Goal: Transaction & Acquisition: Purchase product/service

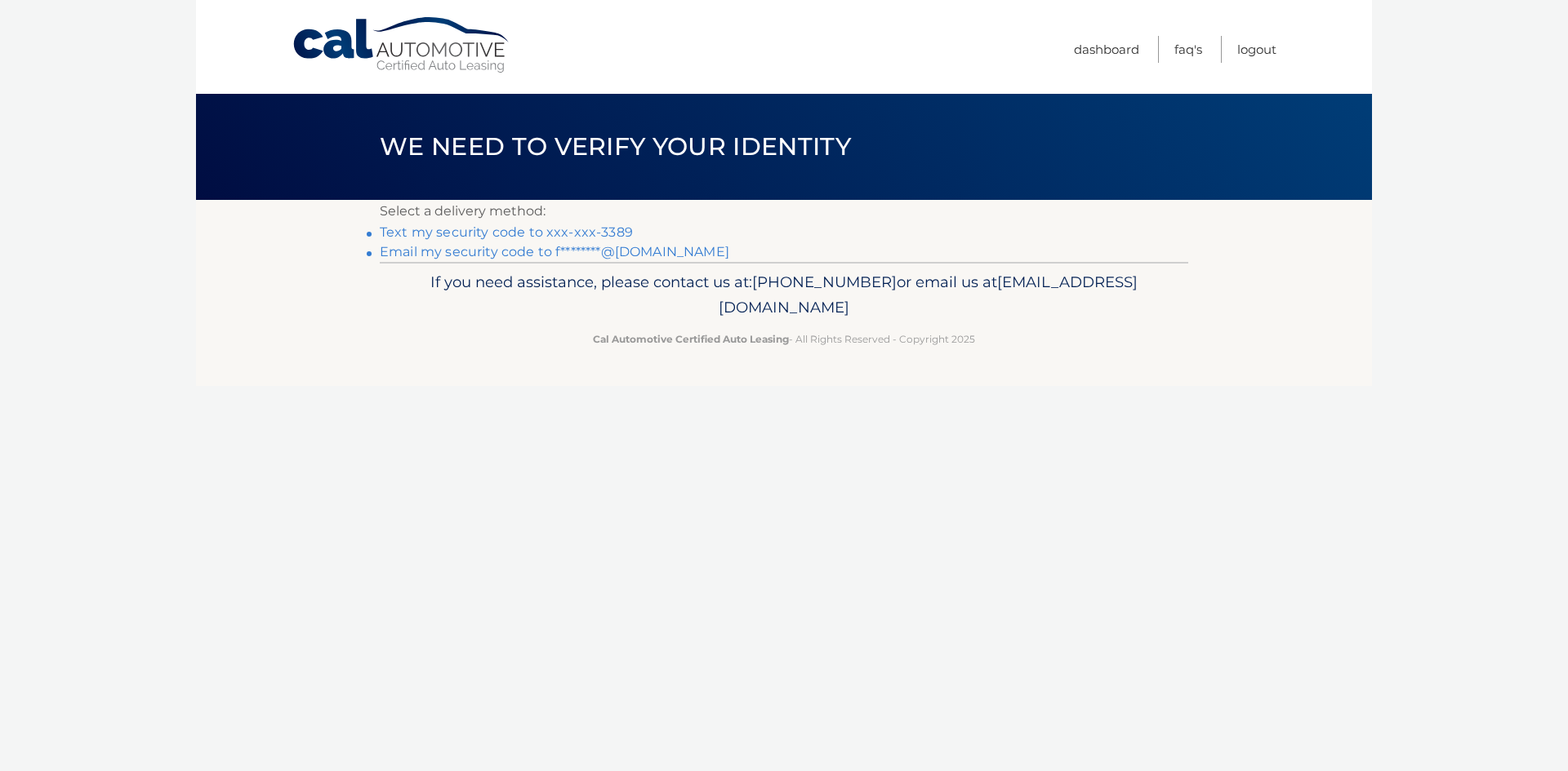
click at [591, 233] on link "Text my security code to xxx-xxx-3389" at bounding box center [506, 232] width 254 height 15
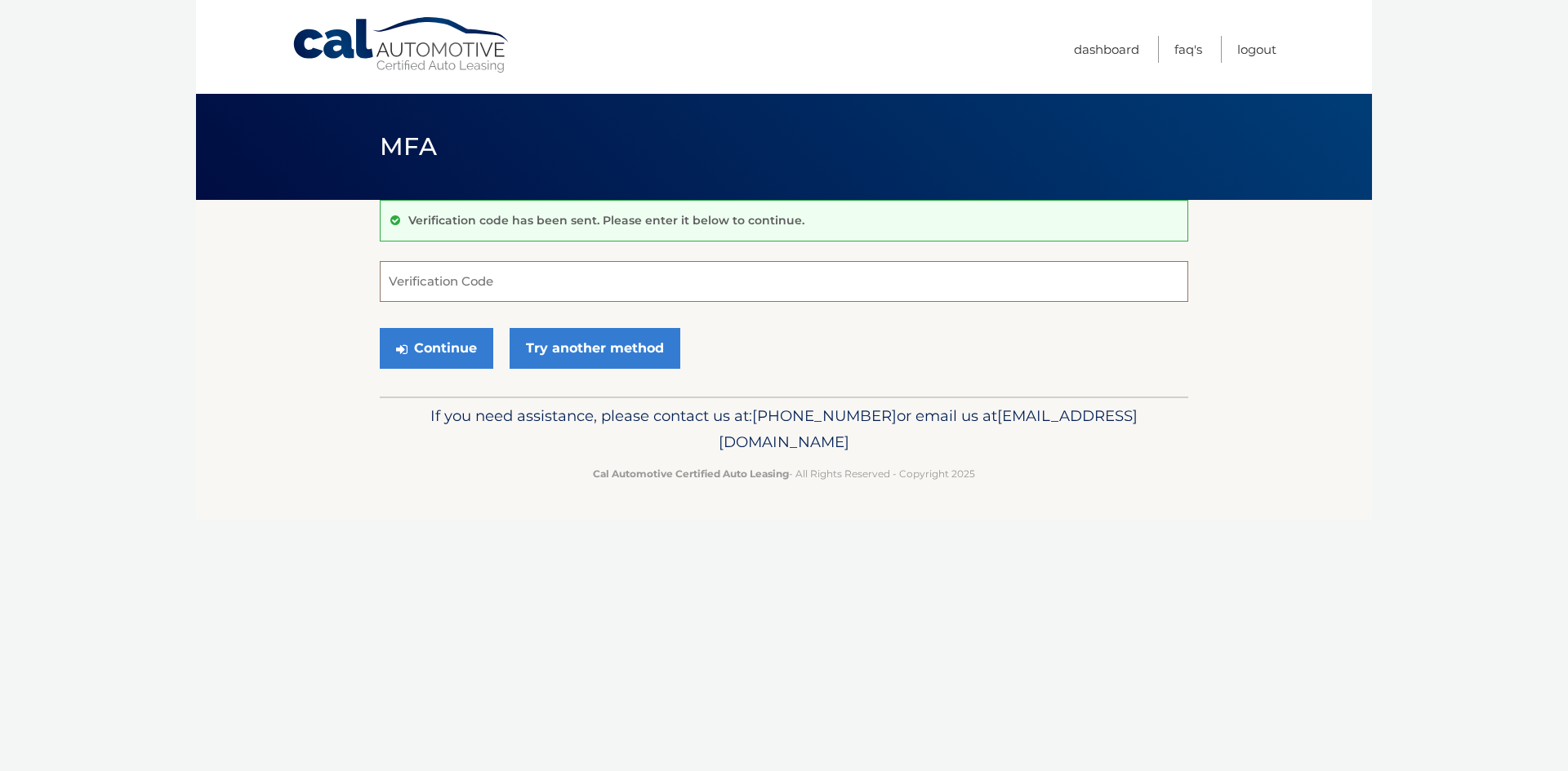
click at [470, 288] on input "Verification Code" at bounding box center [784, 281] width 808 height 41
type input "862898"
click at [451, 344] on button "Continue" at bounding box center [437, 348] width 114 height 41
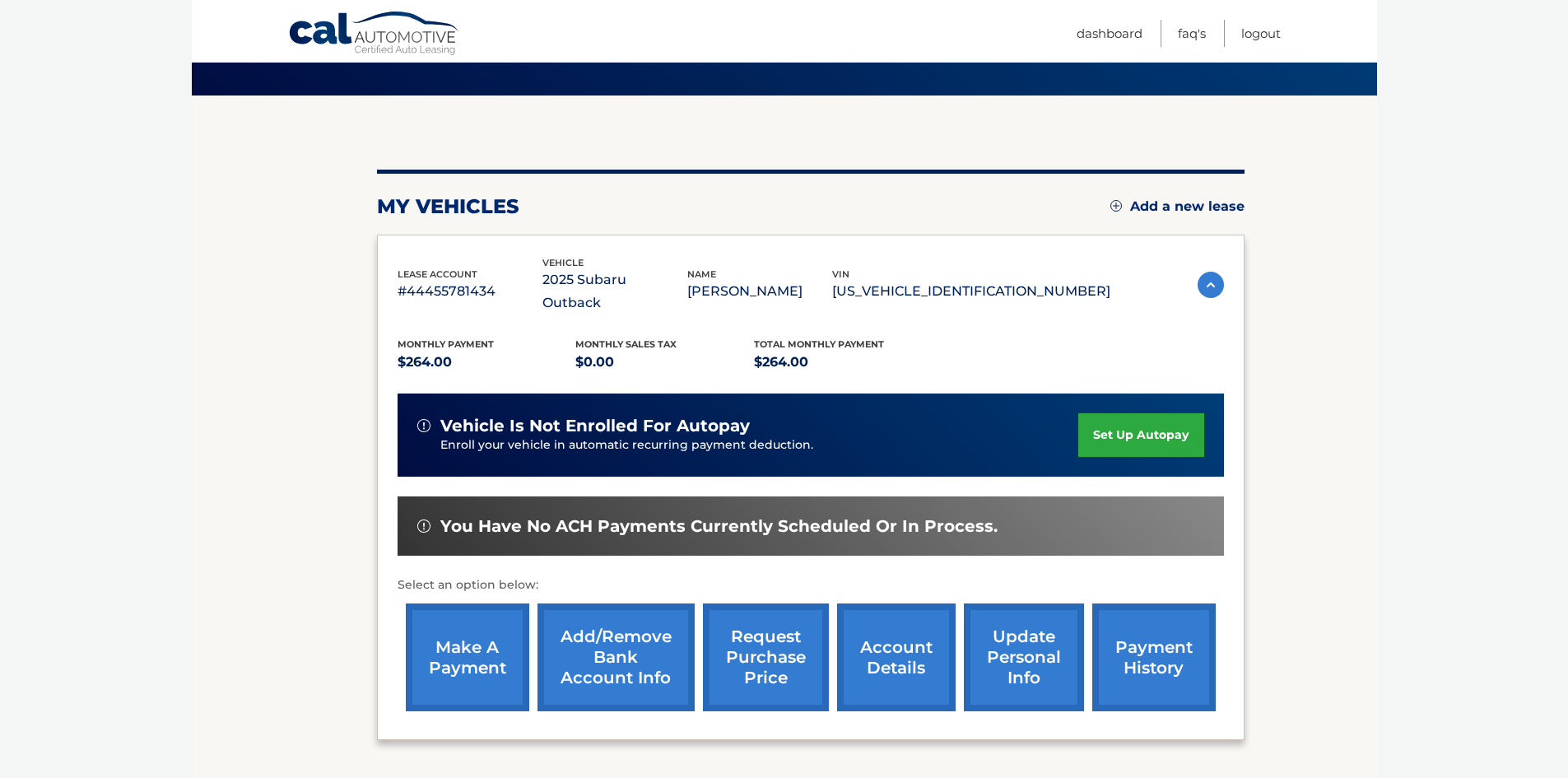
scroll to position [165, 0]
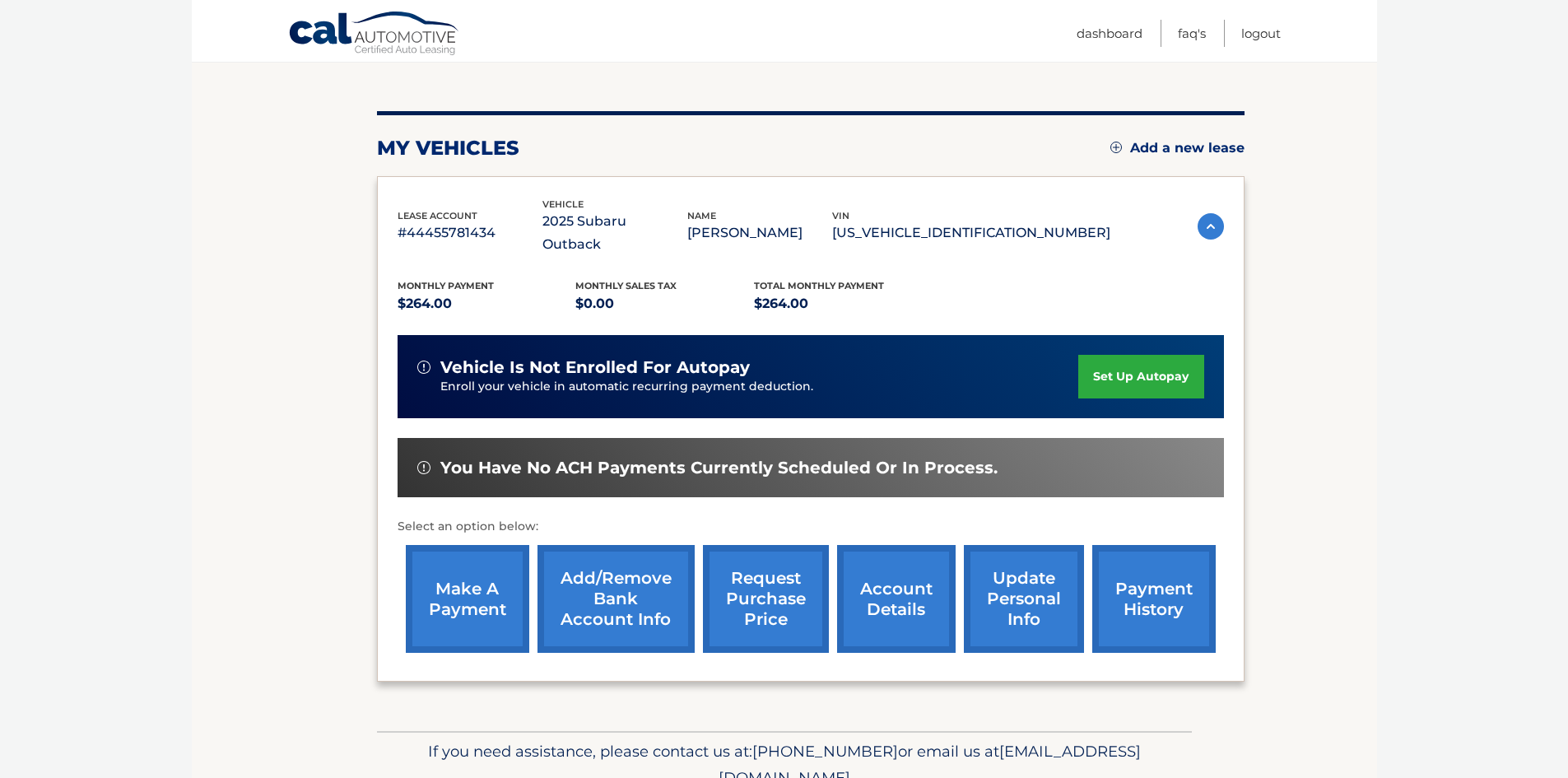
click at [469, 568] on link "make a payment" at bounding box center [467, 599] width 124 height 108
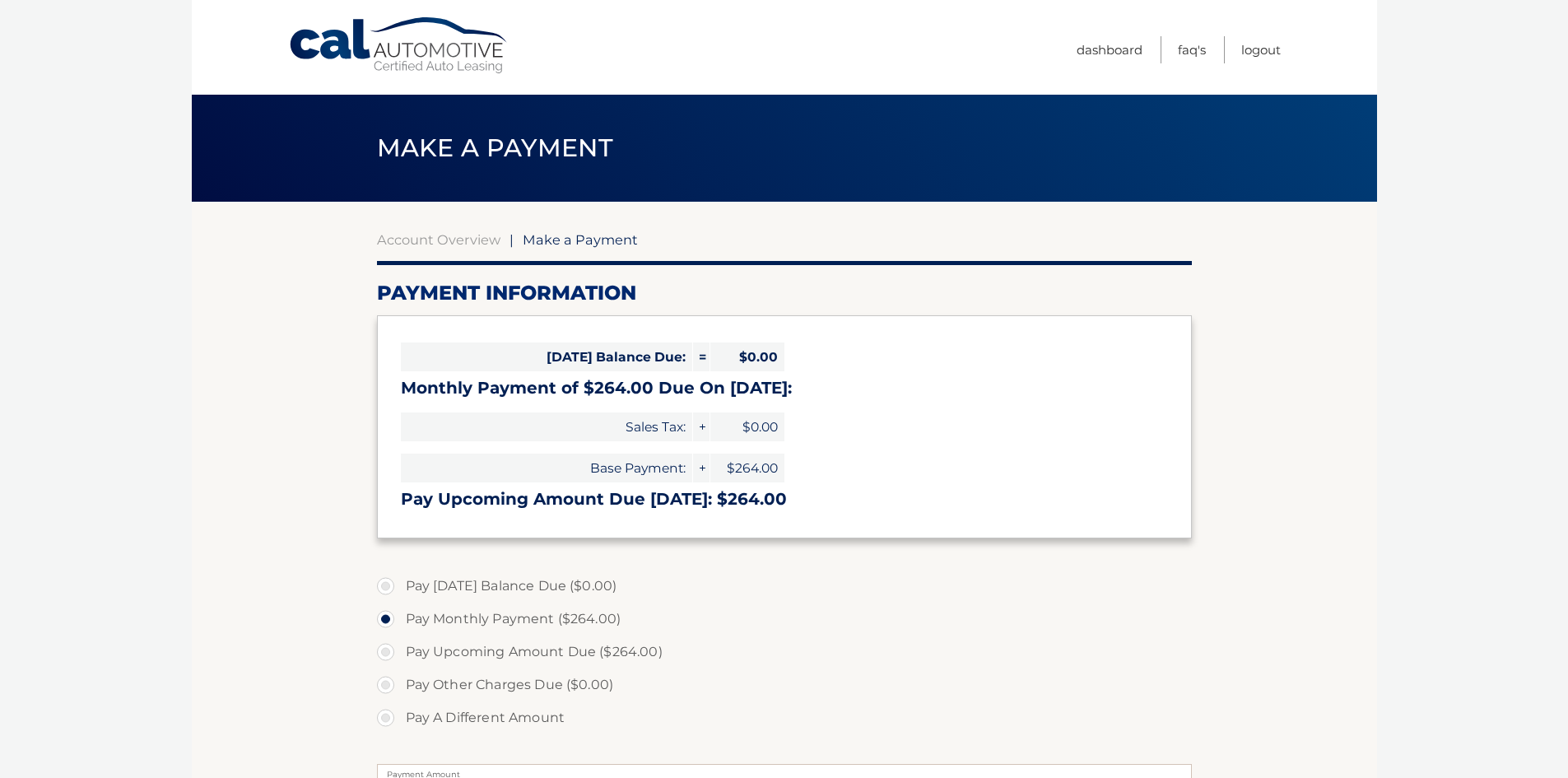
select select "NzZiZTMyMDUtYWM1ZC00ZWQ0LWIzYjUtMGFkNzcyMTdlODgx"
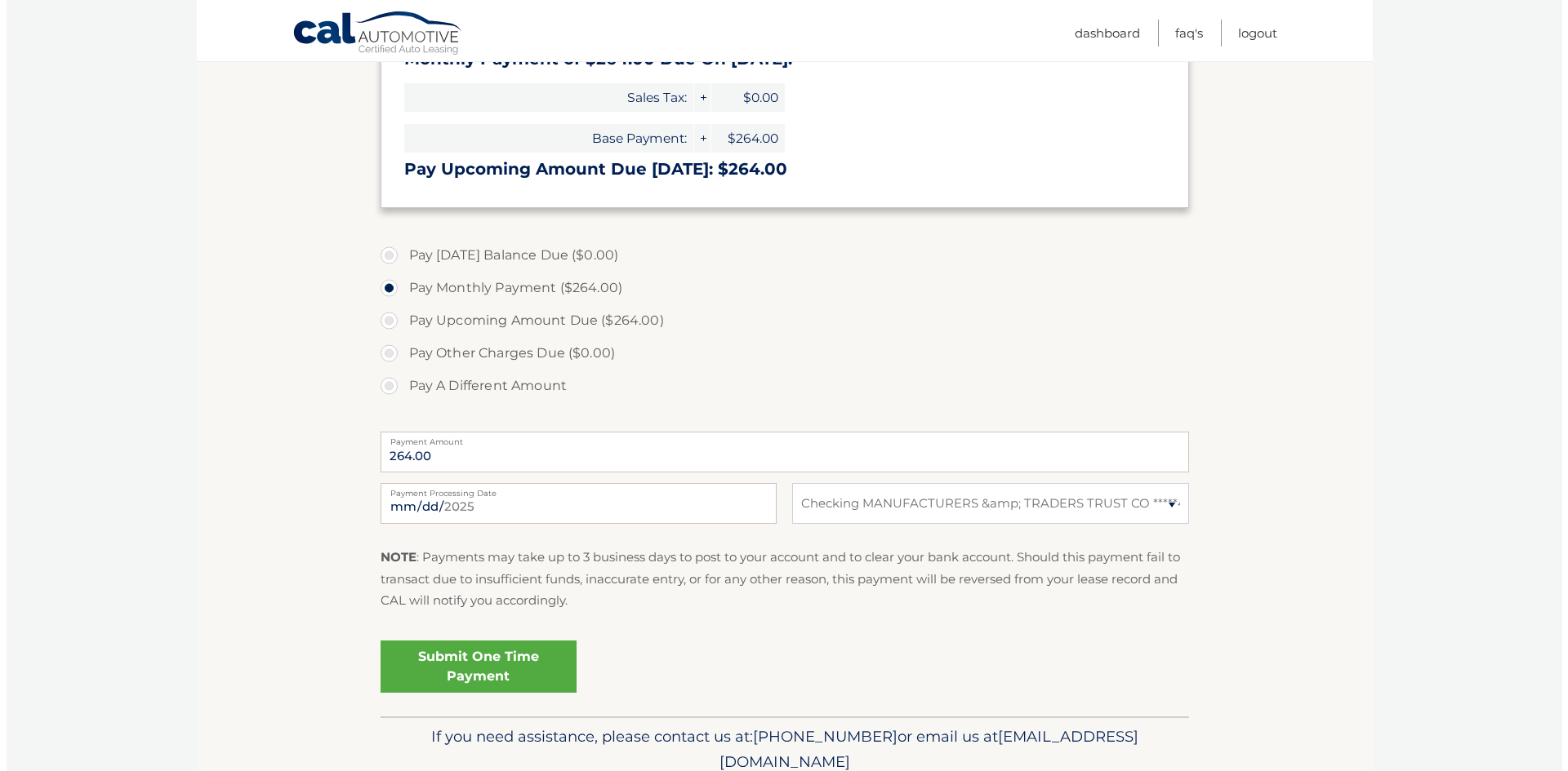
scroll to position [326, 0]
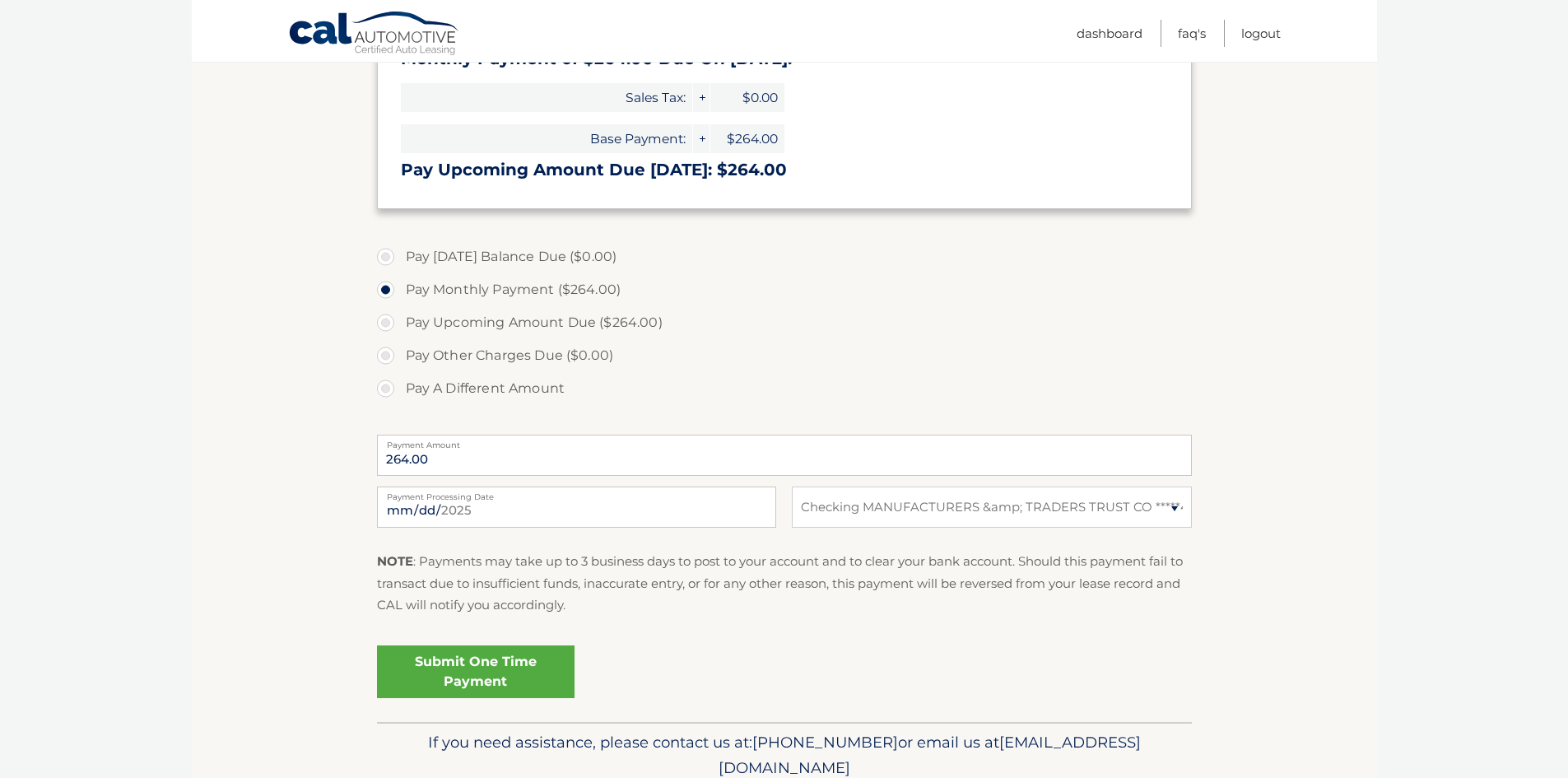
click at [518, 664] on link "Submit One Time Payment" at bounding box center [475, 672] width 197 height 53
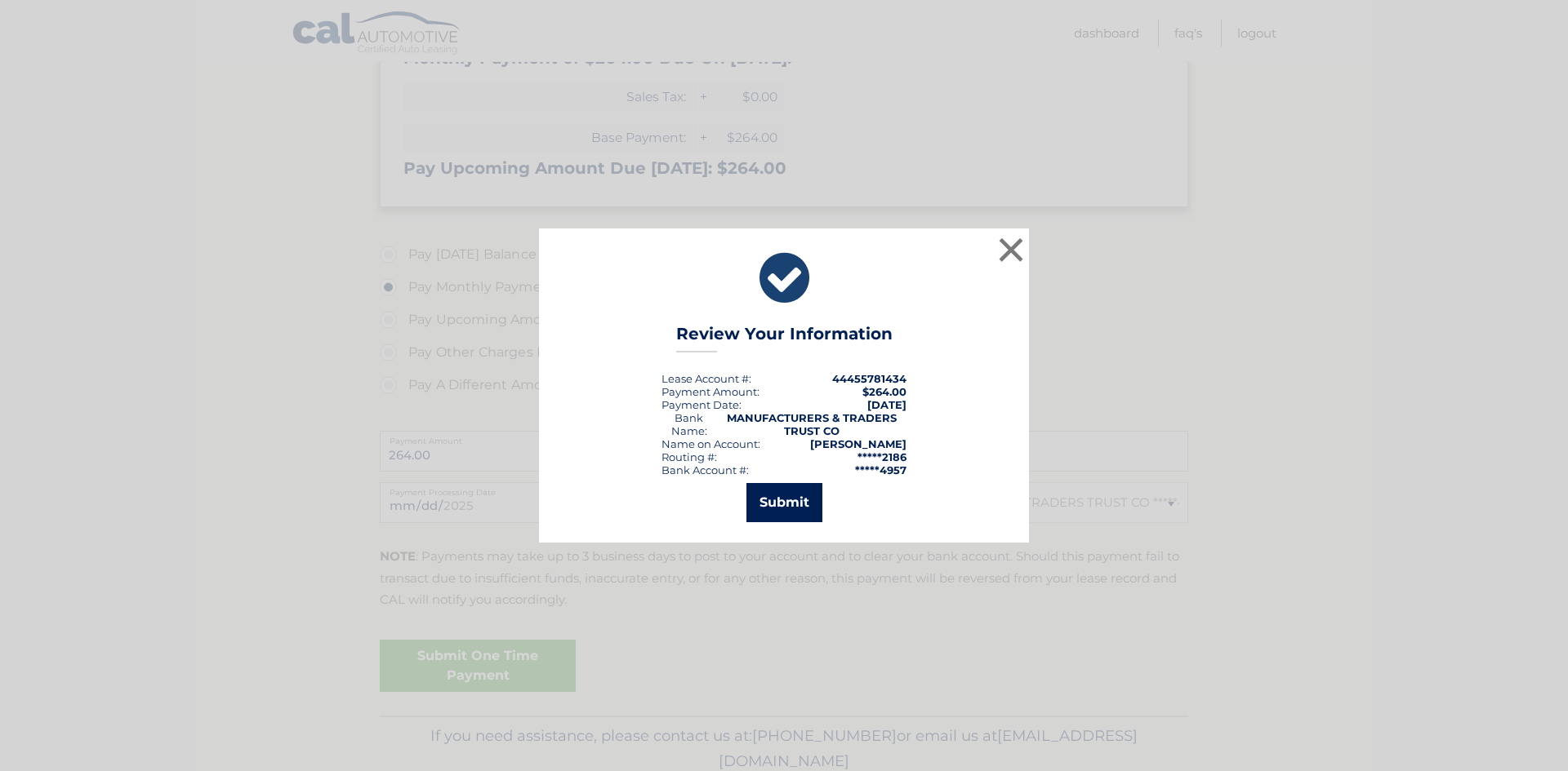
click at [779, 507] on button "Submit" at bounding box center [784, 502] width 76 height 39
